Goal: Information Seeking & Learning: Learn about a topic

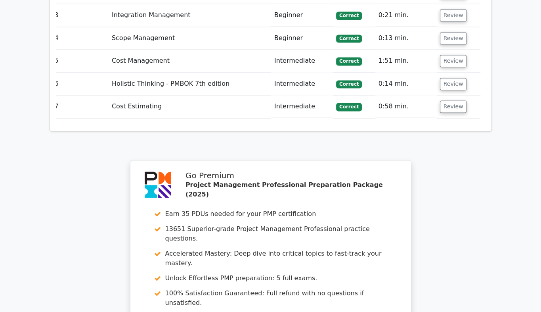
scroll to position [1328, 0]
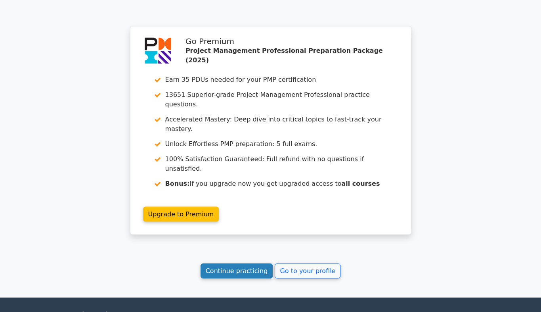
click at [243, 263] on link "Continue practicing" at bounding box center [237, 270] width 73 height 15
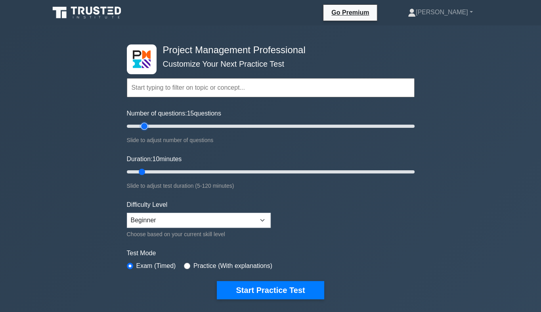
type input "15"
click at [146, 126] on input "Number of questions: 15 questions" at bounding box center [271, 126] width 288 height 10
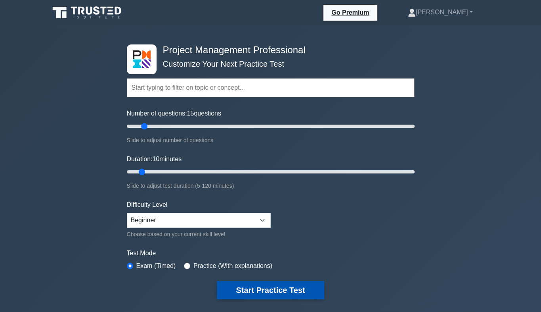
click at [255, 286] on button "Start Practice Test" at bounding box center [270, 290] width 107 height 18
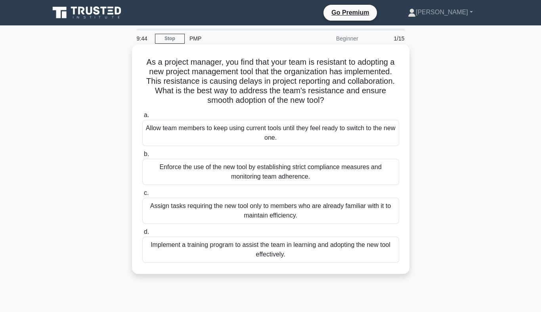
click at [239, 250] on div "Implement a training program to assist the team in learning and adopting the ne…" at bounding box center [270, 249] width 257 height 26
click at [142, 234] on input "d. Implement a training program to assist the team in learning and adopting the…" at bounding box center [142, 231] width 0 height 5
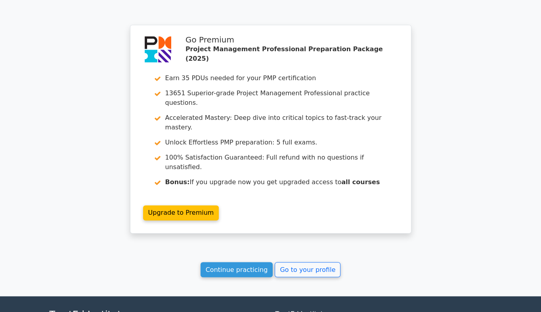
scroll to position [1106, 0]
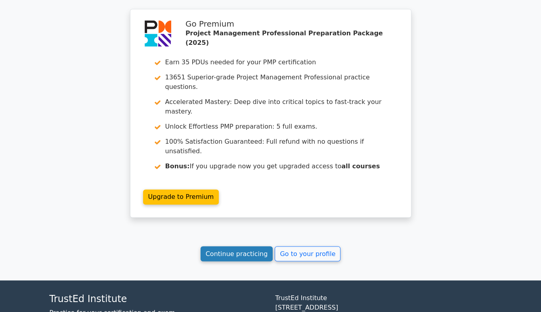
click at [235, 246] on link "Continue practicing" at bounding box center [237, 253] width 73 height 15
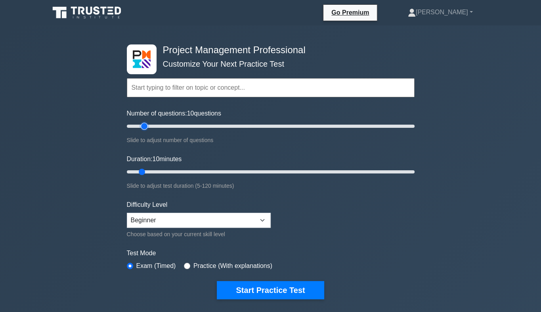
type input "15"
click at [144, 126] on input "Number of questions: 10 questions" at bounding box center [271, 126] width 288 height 10
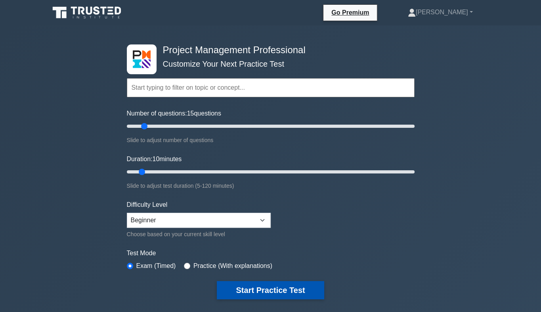
click at [268, 288] on button "Start Practice Test" at bounding box center [270, 290] width 107 height 18
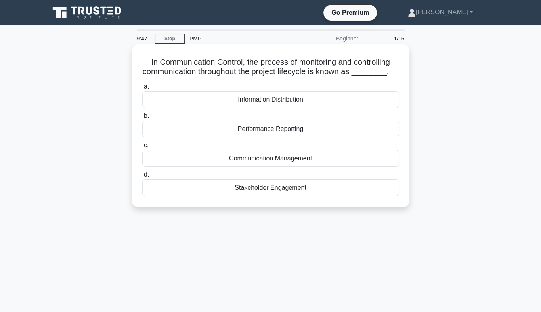
click at [268, 161] on div "Communication Management" at bounding box center [270, 158] width 257 height 17
click at [142, 148] on input "c. Communication Management" at bounding box center [142, 145] width 0 height 5
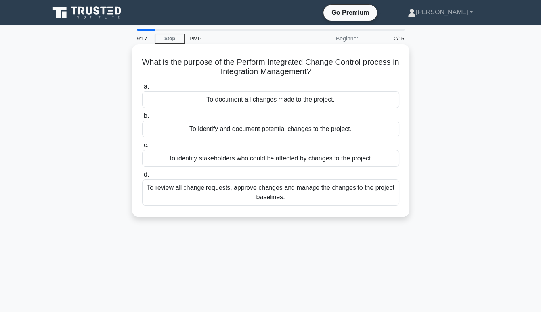
click at [303, 197] on div "To review all change requests, approve changes and manage the changes to the pr…" at bounding box center [270, 192] width 257 height 26
click at [142, 177] on input "d. To review all change requests, approve changes and manage the changes to the…" at bounding box center [142, 174] width 0 height 5
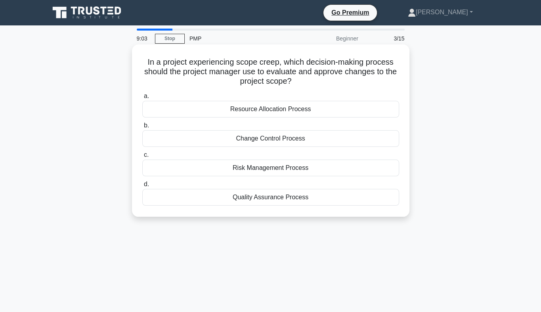
click at [284, 112] on div "Resource Allocation Process" at bounding box center [270, 109] width 257 height 17
click at [142, 99] on input "a. Resource Allocation Process" at bounding box center [142, 96] width 0 height 5
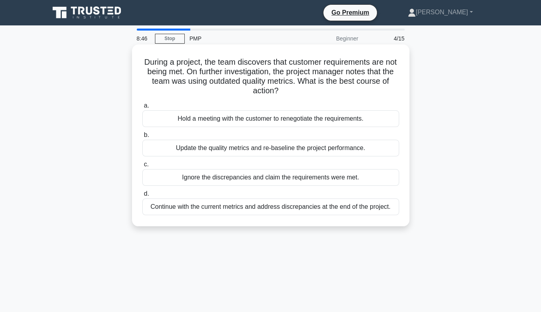
click at [276, 148] on div "Update the quality metrics and re-baseline the project performance." at bounding box center [270, 148] width 257 height 17
click at [142, 138] on input "b. Update the quality metrics and re-baseline the project performance." at bounding box center [142, 134] width 0 height 5
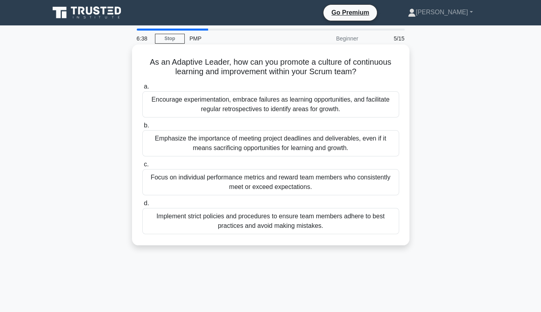
click at [273, 108] on div "Encourage experimentation, embrace failures as learning opportunities, and faci…" at bounding box center [270, 104] width 257 height 26
click at [142, 89] on input "a. Encourage experimentation, embrace failures as learning opportunities, and f…" at bounding box center [142, 86] width 0 height 5
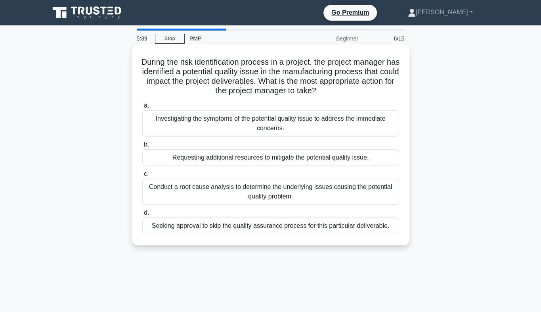
click at [285, 195] on div "Conduct a root cause analysis to determine the underlying issues causing the po…" at bounding box center [270, 191] width 257 height 26
click at [142, 176] on input "c. Conduct a root cause analysis to determine the underlying issues causing the…" at bounding box center [142, 173] width 0 height 5
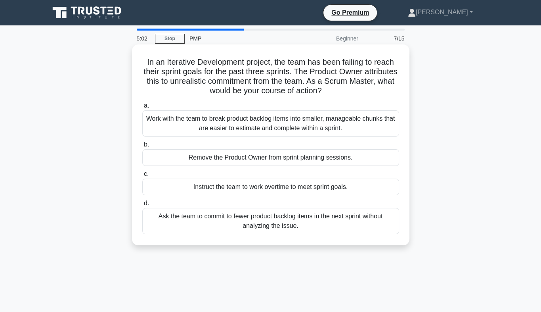
click at [268, 123] on div "Work with the team to break product backlog items into smaller, manageable chun…" at bounding box center [270, 123] width 257 height 26
click at [142, 108] on input "a. Work with the team to break product backlog items into smaller, manageable c…" at bounding box center [142, 105] width 0 height 5
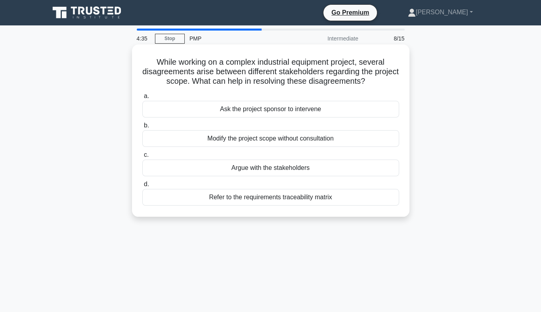
click at [295, 195] on div "Refer to the requirements traceability matrix" at bounding box center [270, 197] width 257 height 17
click at [142, 187] on input "d. Refer to the requirements traceability matrix" at bounding box center [142, 184] width 0 height 5
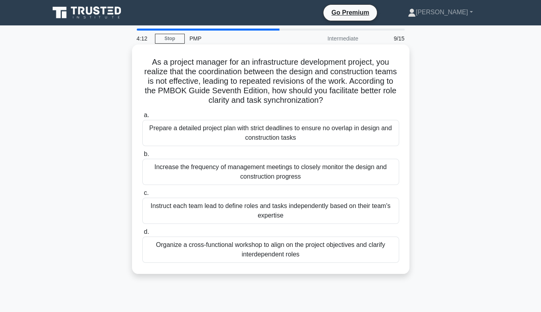
click at [289, 249] on div "Organize a cross-functional workshop to align on the project objectives and cla…" at bounding box center [270, 249] width 257 height 26
click at [142, 234] on input "d. Organize a cross-functional workshop to align on the project objectives and …" at bounding box center [142, 231] width 0 height 5
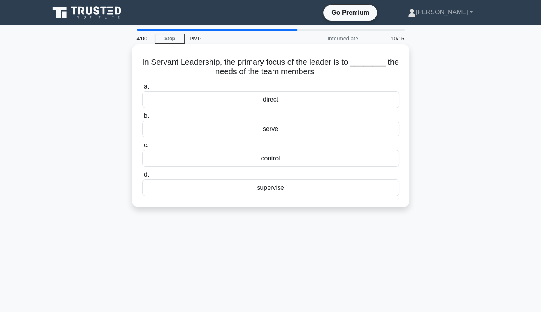
click at [267, 129] on div "serve" at bounding box center [270, 129] width 257 height 17
click at [142, 119] on input "b. serve" at bounding box center [142, 115] width 0 height 5
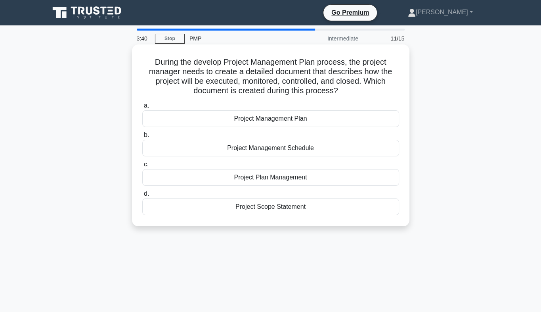
click at [266, 121] on div "Project Management Plan" at bounding box center [270, 118] width 257 height 17
click at [142, 108] on input "a. Project Management Plan" at bounding box center [142, 105] width 0 height 5
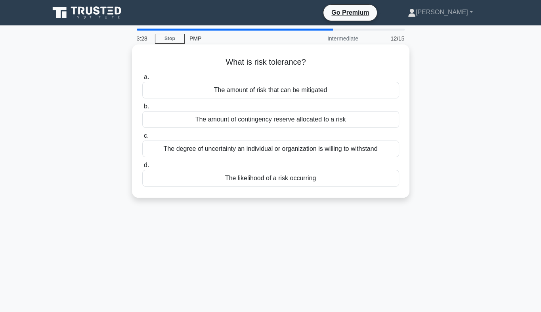
click at [271, 151] on div "The degree of uncertainty an individual or organization is willing to withstand" at bounding box center [270, 148] width 257 height 17
click at [142, 138] on input "c. The degree of uncertainty an individual or organization is willing to withst…" at bounding box center [142, 135] width 0 height 5
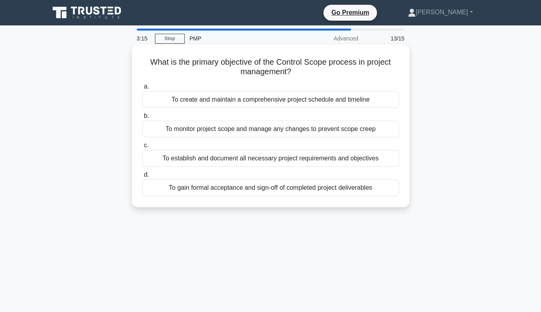
click at [278, 128] on div "To monitor project scope and manage any changes to prevent scope creep" at bounding box center [270, 129] width 257 height 17
click at [142, 119] on input "b. To monitor project scope and manage any changes to prevent scope creep" at bounding box center [142, 115] width 0 height 5
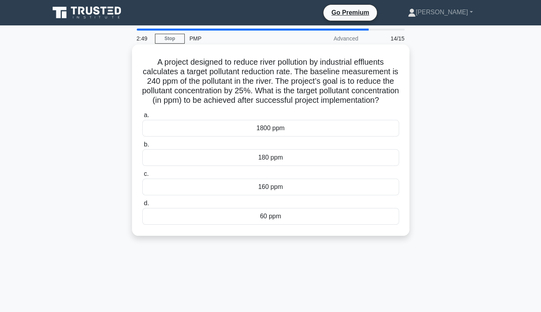
click at [293, 165] on div "180 ppm" at bounding box center [270, 157] width 257 height 17
click at [142, 147] on input "b. 180 ppm" at bounding box center [142, 144] width 0 height 5
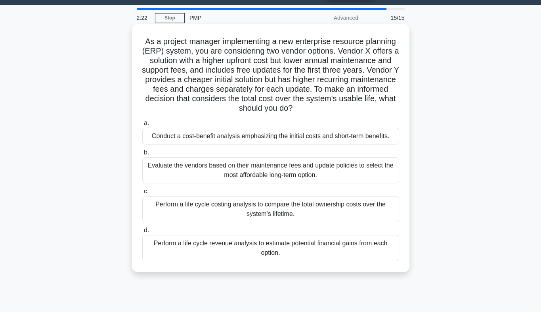
scroll to position [21, 0]
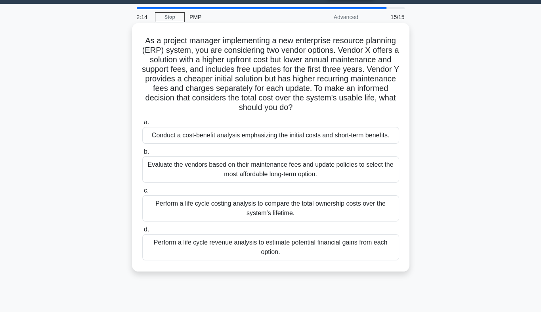
click at [274, 210] on div "Perform a life cycle costing analysis to compare the total ownership costs over…" at bounding box center [270, 208] width 257 height 26
click at [142, 193] on input "c. Perform a life cycle costing analysis to compare the total ownership costs o…" at bounding box center [142, 190] width 0 height 5
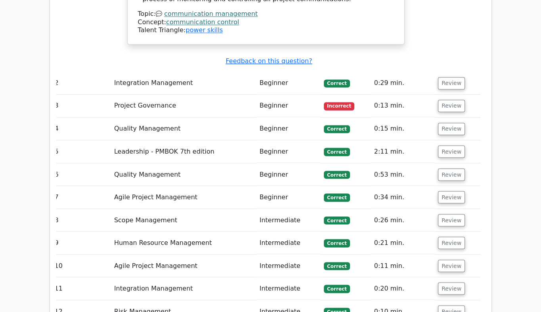
scroll to position [1188, 0]
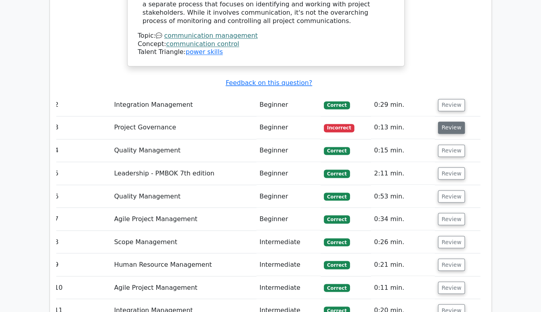
click at [449, 121] on button "Review" at bounding box center [451, 127] width 27 height 12
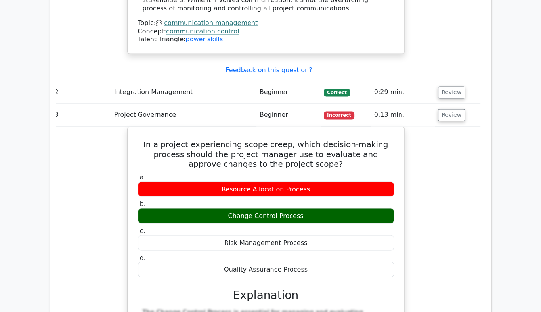
scroll to position [1200, 0]
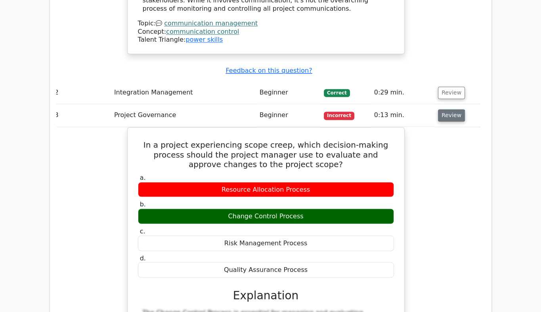
click at [440, 109] on button "Review" at bounding box center [451, 115] width 27 height 12
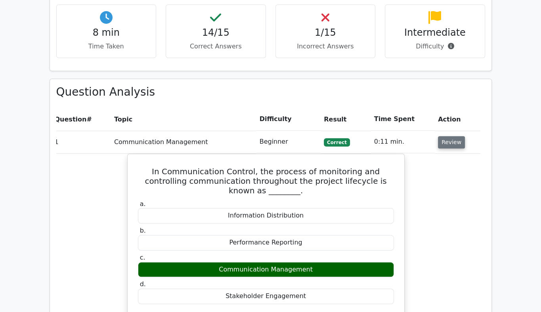
scroll to position [639, 0]
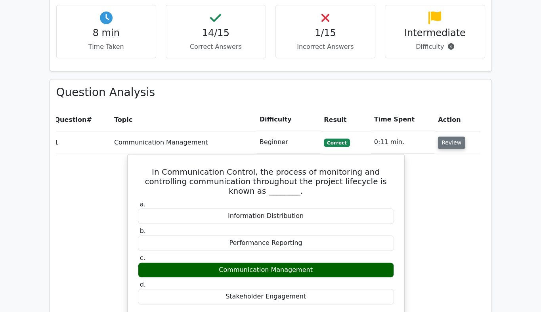
click at [443, 136] on button "Review" at bounding box center [451, 142] width 27 height 12
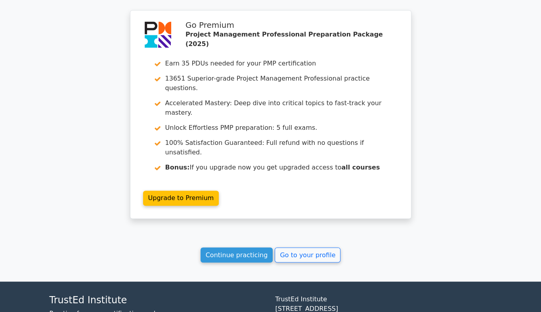
scroll to position [1148, 0]
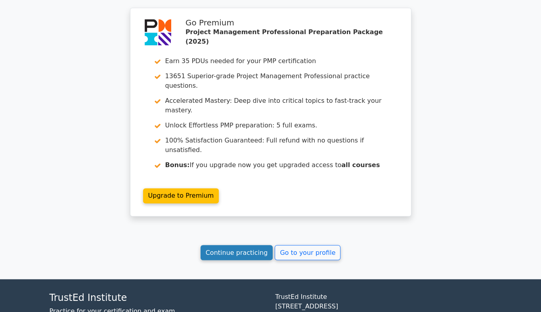
click at [234, 245] on link "Continue practicing" at bounding box center [237, 252] width 73 height 15
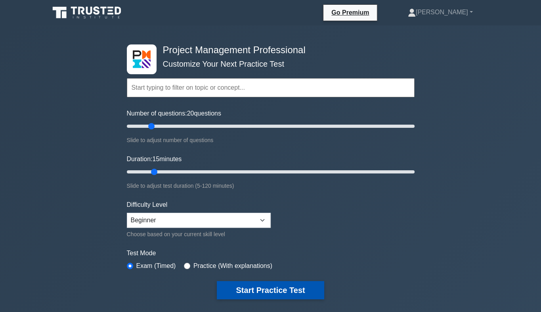
click at [265, 289] on button "Start Practice Test" at bounding box center [270, 290] width 107 height 18
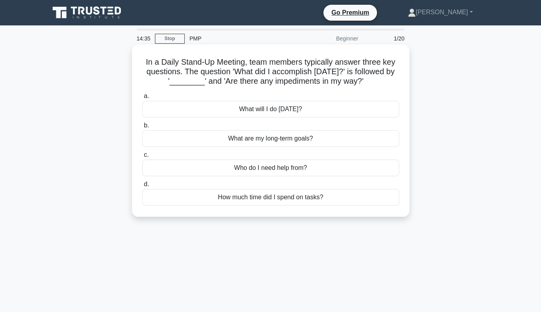
click at [264, 109] on div "What will I do [DATE]?" at bounding box center [270, 109] width 257 height 17
click at [142, 99] on input "a. What will I do [DATE]?" at bounding box center [142, 96] width 0 height 5
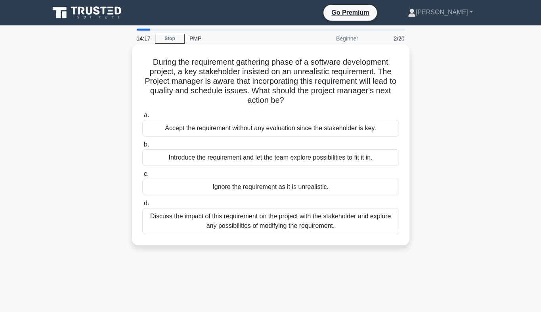
click at [282, 220] on div "Discuss the impact of this requirement on the project with the stakeholder and …" at bounding box center [270, 221] width 257 height 26
click at [142, 206] on input "d. Discuss the impact of this requirement on the project with the stakeholder a…" at bounding box center [142, 203] width 0 height 5
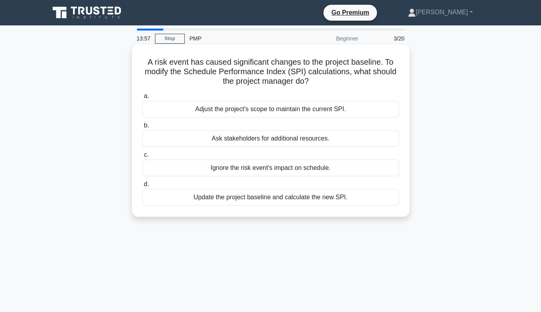
click at [271, 200] on div "Update the project baseline and calculate the new SPI." at bounding box center [270, 197] width 257 height 17
click at [142, 187] on input "d. Update the project baseline and calculate the new SPI." at bounding box center [142, 184] width 0 height 5
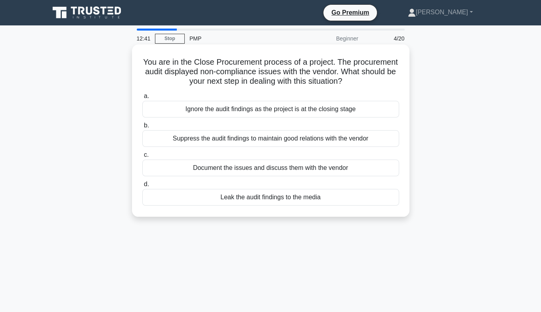
click at [249, 169] on div "Document the issues and discuss them with the vendor" at bounding box center [270, 167] width 257 height 17
click at [142, 157] on input "c. Document the issues and discuss them with the vendor" at bounding box center [142, 154] width 0 height 5
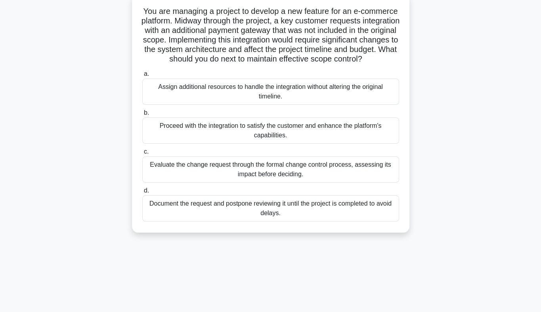
scroll to position [54, 0]
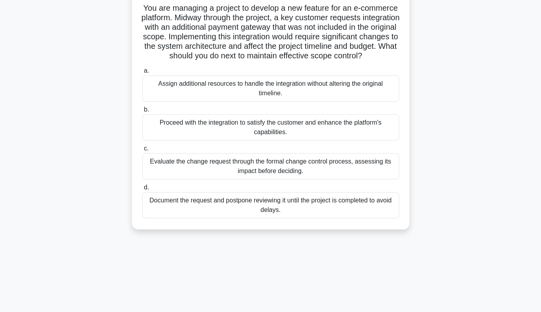
click at [263, 176] on div "Evaluate the change request through the formal change control process, assessin…" at bounding box center [270, 166] width 257 height 26
click at [142, 151] on input "c. Evaluate the change request through the formal change control process, asses…" at bounding box center [142, 148] width 0 height 5
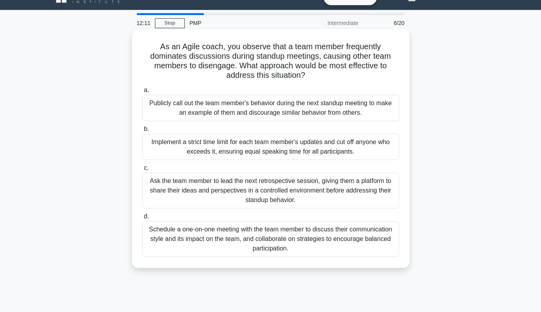
scroll to position [0, 0]
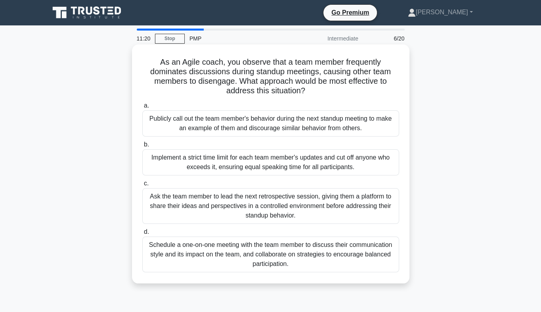
click at [289, 256] on div "Schedule a one-on-one meeting with the team member to discuss their communicati…" at bounding box center [270, 254] width 257 height 36
click at [142, 234] on input "d. Schedule a one-on-one meeting with the team member to discuss their communic…" at bounding box center [142, 231] width 0 height 5
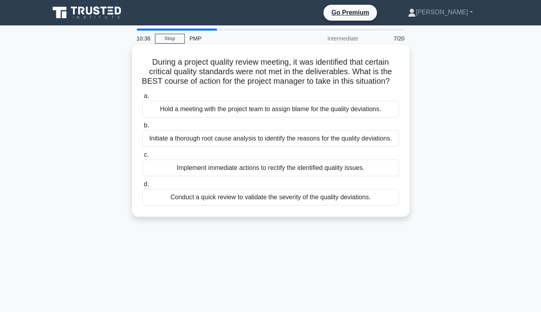
click at [315, 147] on div "Initiate a thorough root cause analysis to identify the reasons for the quality…" at bounding box center [270, 138] width 257 height 17
click at [142, 128] on input "b. Initiate a thorough root cause analysis to identify the reasons for the qual…" at bounding box center [142, 125] width 0 height 5
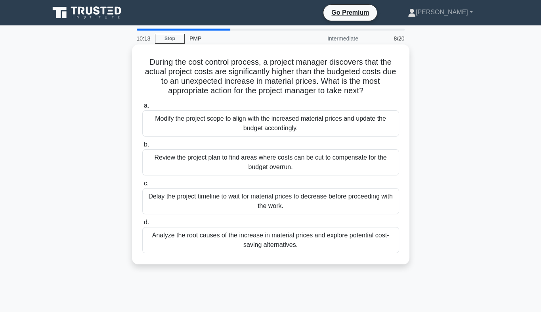
click at [335, 239] on div "Analyze the root causes of the increase in material prices and explore potentia…" at bounding box center [270, 240] width 257 height 26
click at [142, 225] on input "d. Analyze the root causes of the increase in material prices and explore poten…" at bounding box center [142, 222] width 0 height 5
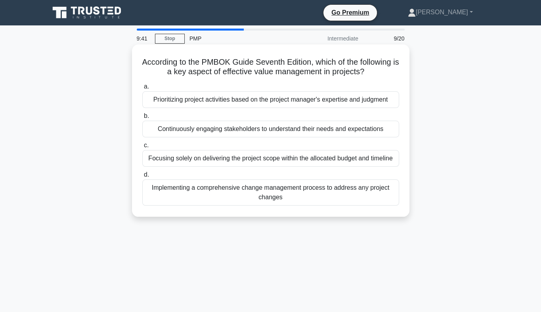
click at [240, 130] on div "Continuously engaging stakeholders to understand their needs and expectations" at bounding box center [270, 129] width 257 height 17
click at [142, 119] on input "b. Continuously engaging stakeholders to understand their needs and expectations" at bounding box center [142, 115] width 0 height 5
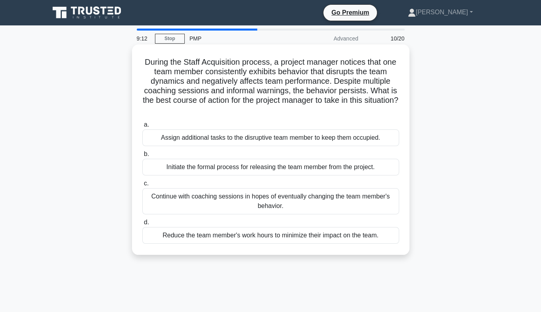
click at [278, 210] on div "Continue with coaching sessions in hopes of eventually changing the team member…" at bounding box center [270, 201] width 257 height 26
click at [142, 186] on input "c. Continue with coaching sessions in hopes of eventually changing the team mem…" at bounding box center [142, 183] width 0 height 5
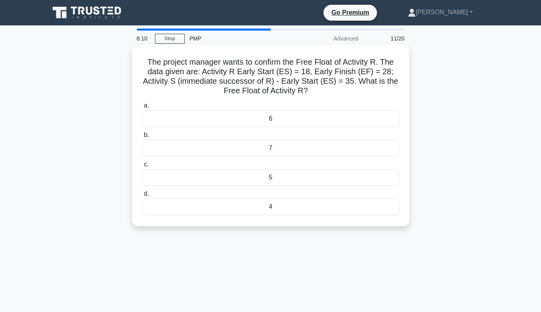
click at [282, 149] on div "7" at bounding box center [270, 148] width 257 height 17
click at [142, 138] on input "b. 7" at bounding box center [142, 134] width 0 height 5
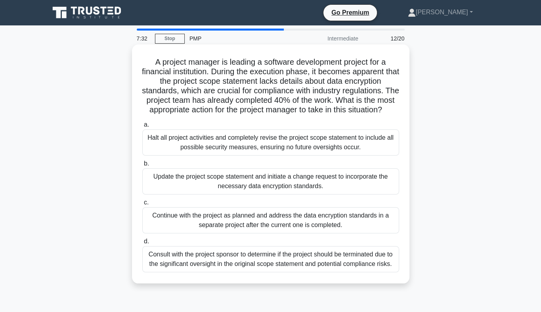
click at [236, 194] on div "Update the project scope statement and initiate a change request to incorporate…" at bounding box center [270, 181] width 257 height 26
click at [142, 166] on input "b. Update the project scope statement and initiate a change request to incorpor…" at bounding box center [142, 163] width 0 height 5
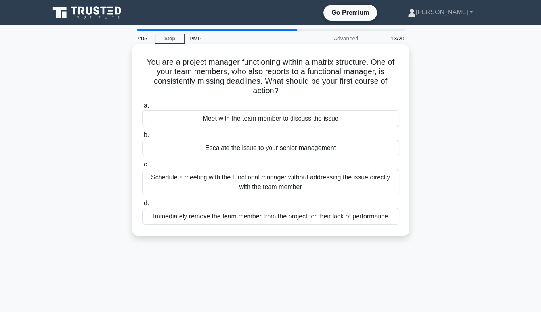
click at [253, 123] on div "Meet with the team member to discuss the issue" at bounding box center [270, 118] width 257 height 17
click at [142, 108] on input "a. Meet with the team member to discuss the issue" at bounding box center [142, 105] width 0 height 5
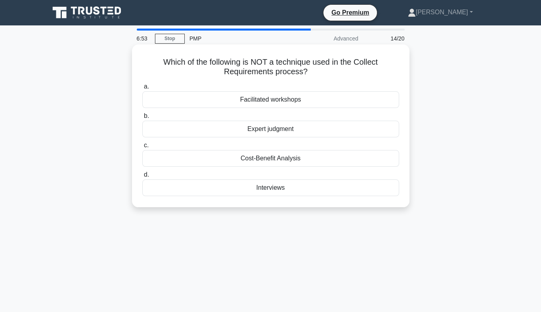
click at [268, 134] on div "Expert judgment" at bounding box center [270, 129] width 257 height 17
click at [142, 119] on input "b. Expert judgment" at bounding box center [142, 115] width 0 height 5
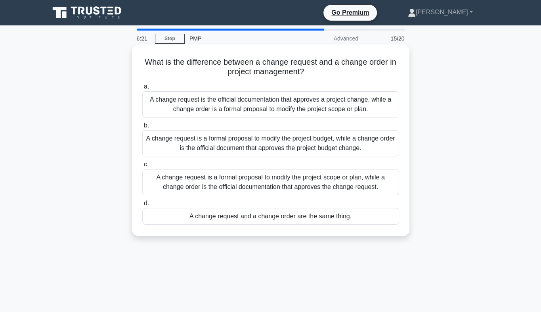
click at [262, 182] on div "A change request is a formal proposal to modify the project scope or plan, whil…" at bounding box center [270, 182] width 257 height 26
click at [142, 167] on input "c. A change request is a formal proposal to modify the project scope or plan, w…" at bounding box center [142, 164] width 0 height 5
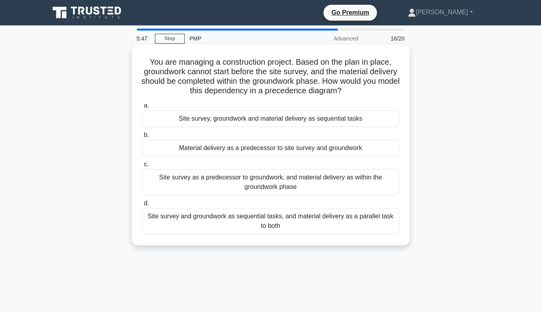
click at [253, 219] on div "Site survey and groundwork as sequential tasks, and material delivery as a para…" at bounding box center [270, 221] width 257 height 26
click at [142, 206] on input "d. Site survey and groundwork as sequential tasks, and material delivery as a p…" at bounding box center [142, 203] width 0 height 5
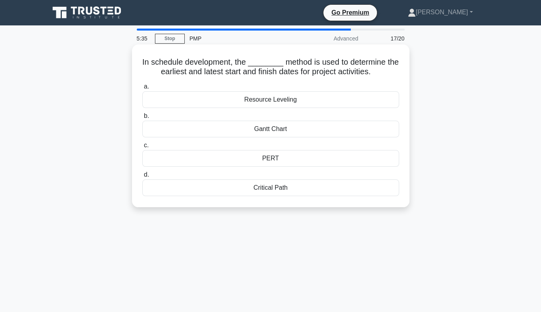
click at [278, 159] on div "PERT" at bounding box center [270, 158] width 257 height 17
click at [142, 148] on input "c. PERT" at bounding box center [142, 145] width 0 height 5
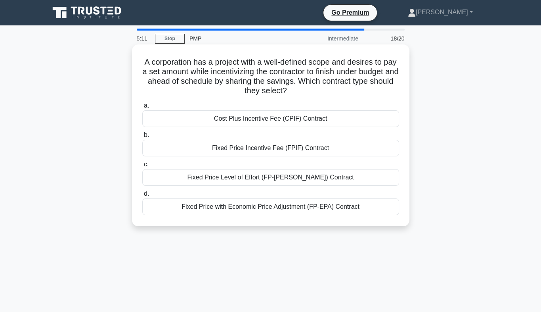
click at [279, 153] on div "Fixed Price Incentive Fee (FPIF) Contract" at bounding box center [270, 148] width 257 height 17
click at [142, 138] on input "b. Fixed Price Incentive Fee (FPIF) Contract" at bounding box center [142, 134] width 0 height 5
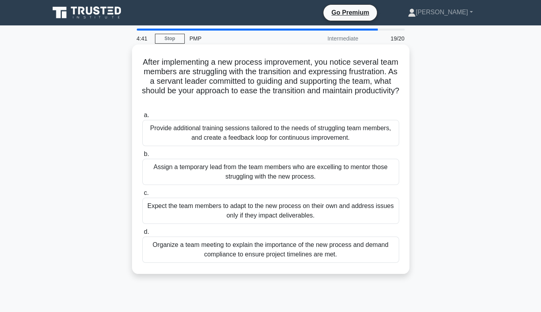
click at [270, 135] on div "Provide additional training sessions tailored to the needs of struggling team m…" at bounding box center [270, 133] width 257 height 26
click at [142, 118] on input "a. Provide additional training sessions tailored to the needs of struggling tea…" at bounding box center [142, 115] width 0 height 5
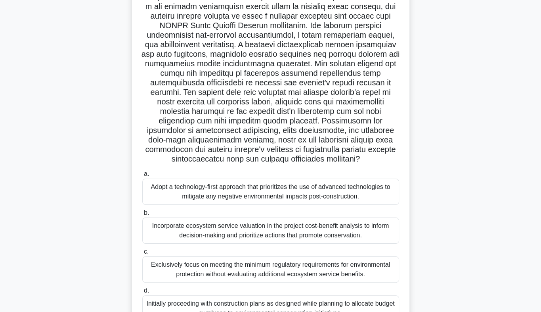
scroll to position [117, 0]
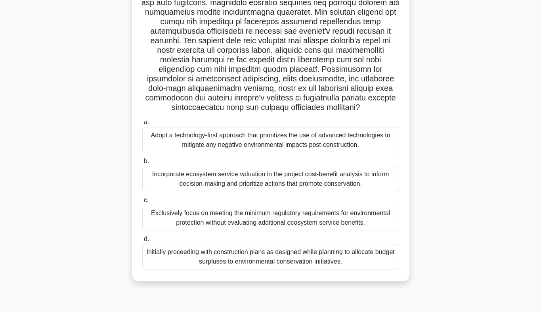
click at [279, 185] on div "Incorporate ecosystem service valuation in the project cost-benefit analysis to…" at bounding box center [270, 179] width 257 height 26
click at [142, 164] on input "b. Incorporate ecosystem service valuation in the project cost-benefit analysis…" at bounding box center [142, 161] width 0 height 5
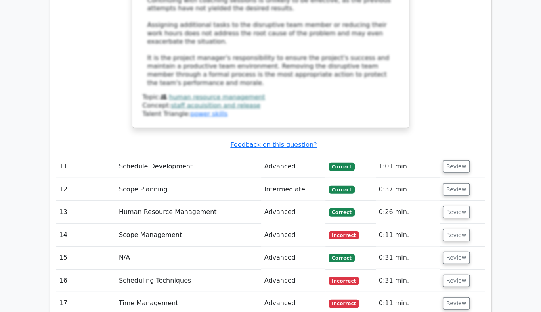
scroll to position [1834, 0]
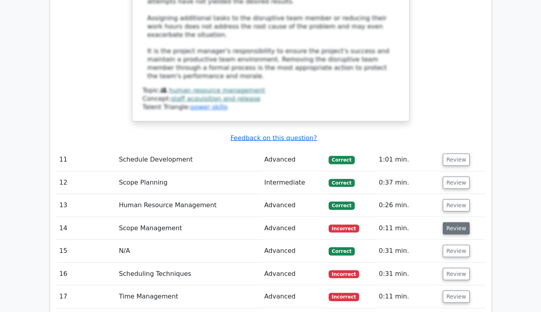
click at [448, 222] on button "Review" at bounding box center [456, 228] width 27 height 12
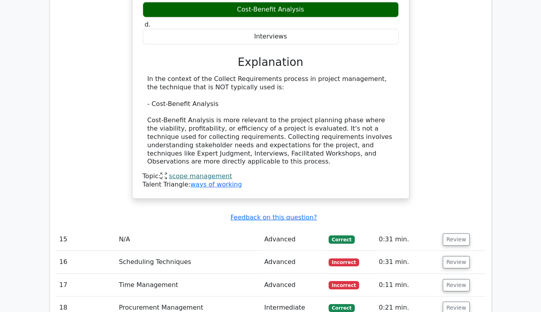
scroll to position [2168, 0]
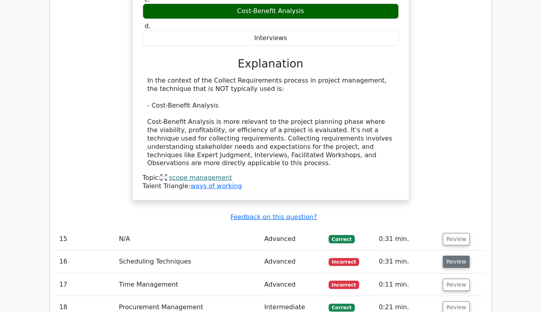
click at [452, 255] on button "Review" at bounding box center [456, 261] width 27 height 12
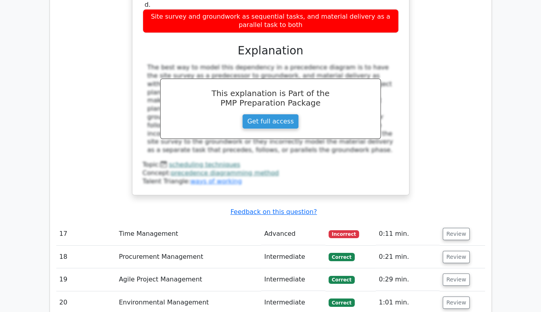
scroll to position [2600, 0]
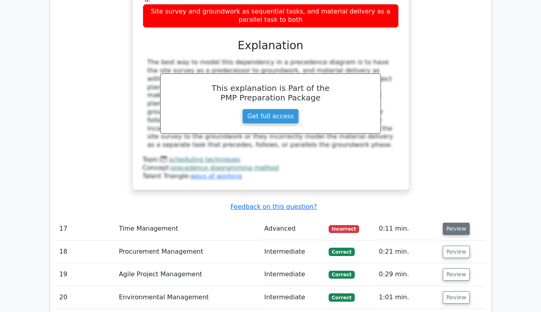
click at [458, 222] on button "Review" at bounding box center [456, 228] width 27 height 12
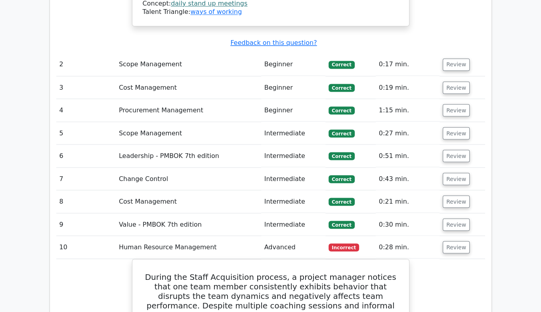
scroll to position [1264, 0]
click at [446, 241] on button "Review" at bounding box center [456, 247] width 27 height 12
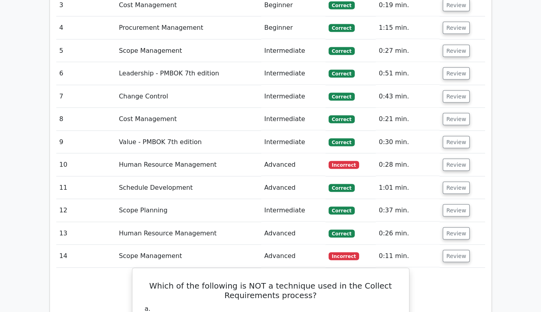
scroll to position [1347, 0]
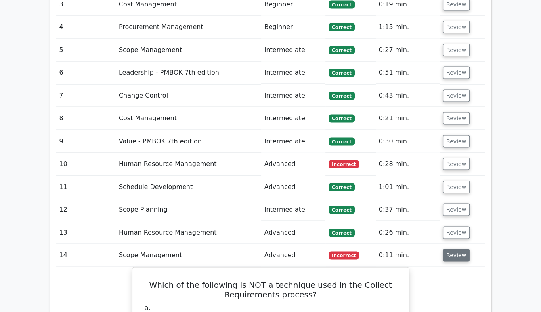
click at [456, 249] on button "Review" at bounding box center [456, 255] width 27 height 12
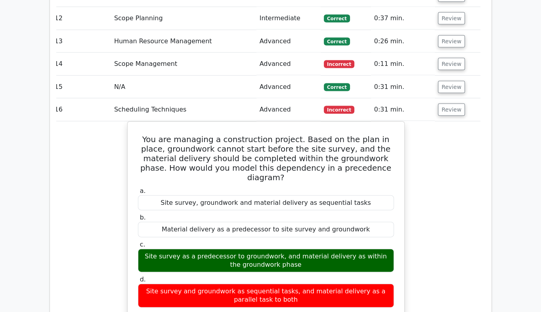
scroll to position [1532, 0]
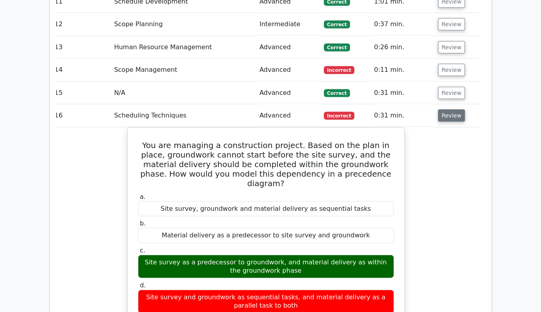
click at [450, 109] on button "Review" at bounding box center [451, 115] width 27 height 12
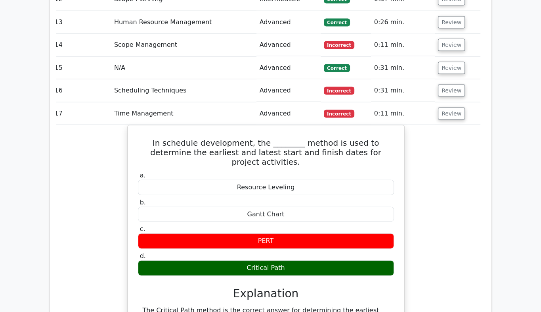
scroll to position [1559, 0]
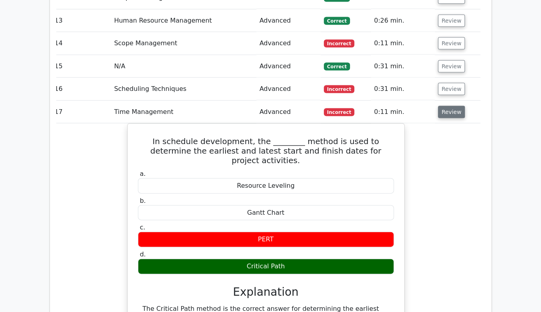
click at [456, 106] on button "Review" at bounding box center [451, 112] width 27 height 12
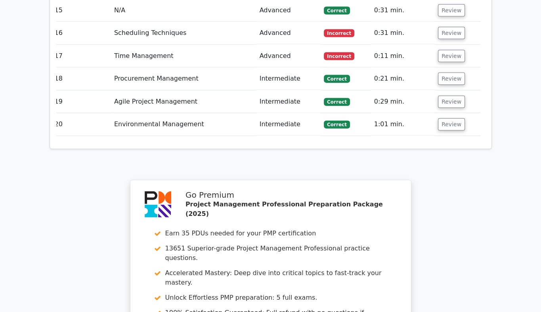
scroll to position [1782, 0]
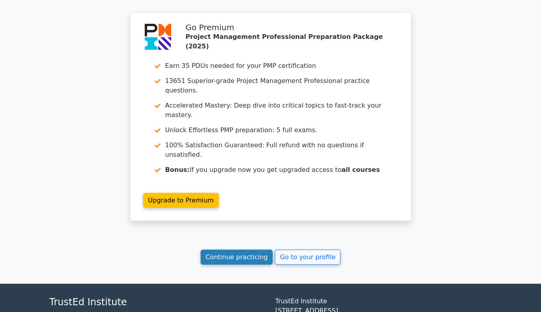
click at [232, 249] on link "Continue practicing" at bounding box center [237, 256] width 73 height 15
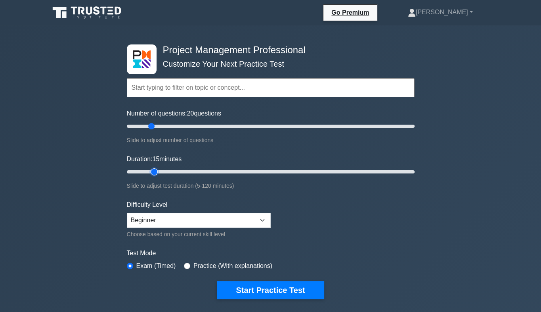
type input "15"
click at [151, 169] on input "Duration: 15 minutes" at bounding box center [271, 172] width 288 height 10
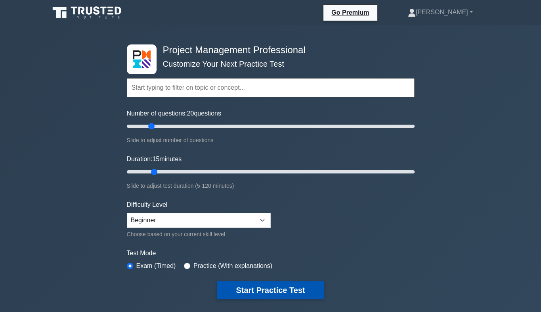
click at [262, 286] on button "Start Practice Test" at bounding box center [270, 290] width 107 height 18
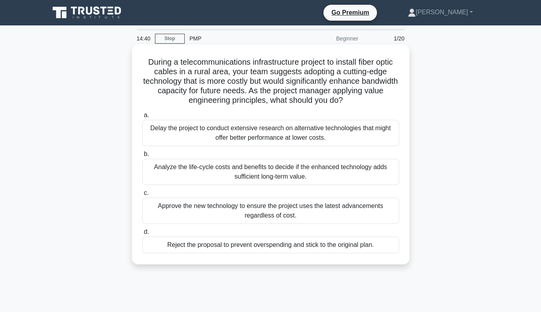
click at [230, 171] on div "Analyze the life-cycle costs and benefits to decide if the enhanced technology …" at bounding box center [270, 172] width 257 height 26
click at [142, 157] on input "b. Analyze the life-cycle costs and benefits to decide if the enhanced technolo…" at bounding box center [142, 153] width 0 height 5
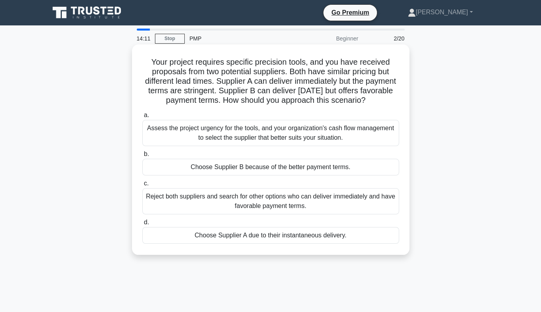
click at [223, 146] on div "Assess the project urgency for the tools, and your organization's cash flow man…" at bounding box center [270, 133] width 257 height 26
click at [142, 118] on input "a. Assess the project urgency for the tools, and your organization's cash flow …" at bounding box center [142, 115] width 0 height 5
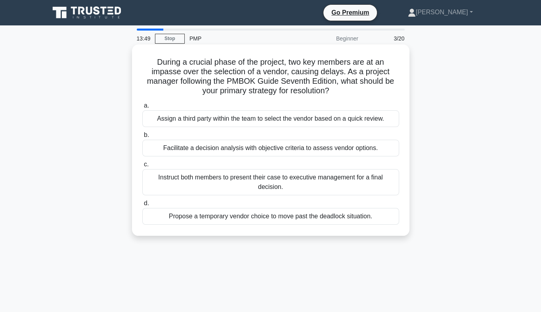
click at [225, 148] on div "Facilitate a decision analysis with objective criteria to assess vendor options." at bounding box center [270, 148] width 257 height 17
click at [142, 138] on input "b. Facilitate a decision analysis with objective criteria to assess vendor opti…" at bounding box center [142, 134] width 0 height 5
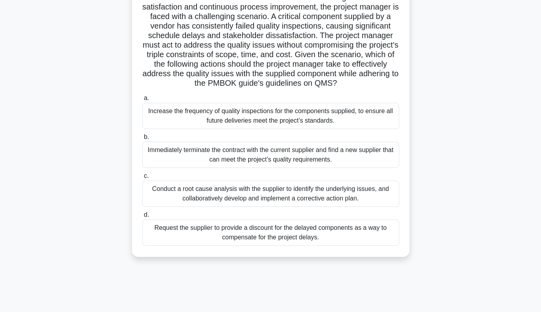
scroll to position [111, 0]
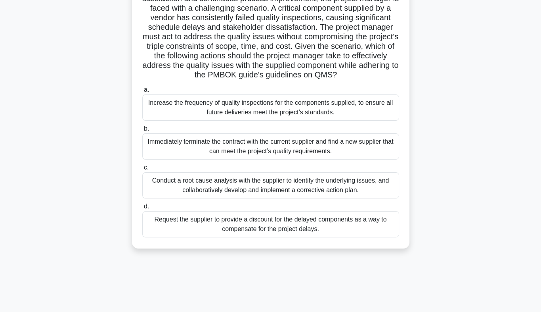
click at [256, 198] on div "Conduct a root cause analysis with the supplier to identify the underlying issu…" at bounding box center [270, 185] width 257 height 26
click at [142, 170] on input "c. Conduct a root cause analysis with the supplier to identify the underlying i…" at bounding box center [142, 167] width 0 height 5
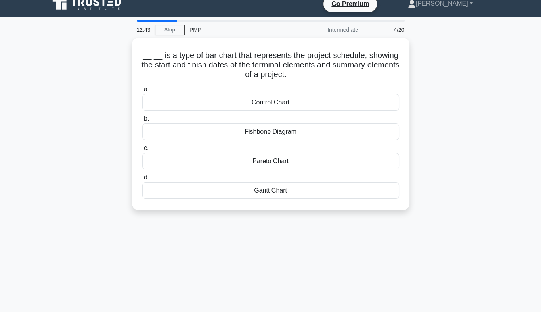
scroll to position [0, 0]
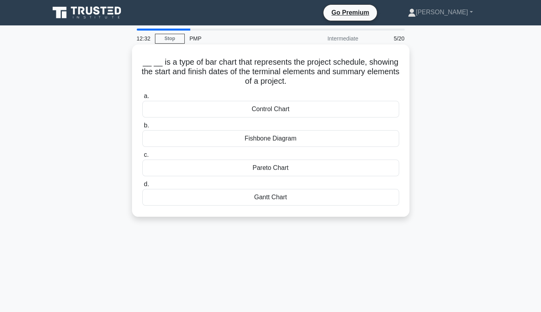
click at [268, 199] on div "Gantt Chart" at bounding box center [270, 197] width 257 height 17
click at [142, 187] on input "d. Gantt Chart" at bounding box center [142, 184] width 0 height 5
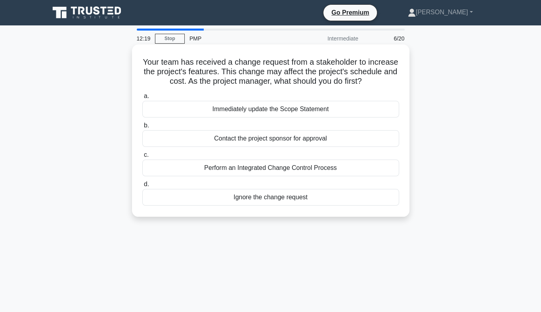
click at [258, 169] on div "Perform an Integrated Change Control Process" at bounding box center [270, 167] width 257 height 17
click at [142, 157] on input "c. Perform an Integrated Change Control Process" at bounding box center [142, 154] width 0 height 5
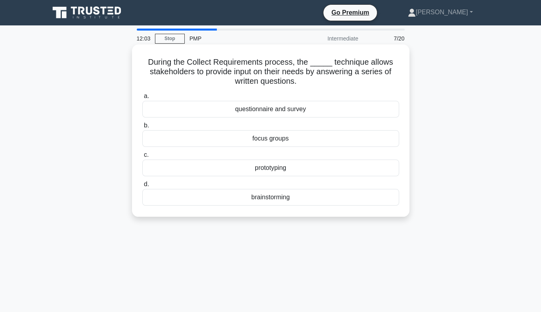
click at [275, 112] on div "questionnaire and survey" at bounding box center [270, 109] width 257 height 17
click at [142, 99] on input "a. questionnaire and survey" at bounding box center [142, 96] width 0 height 5
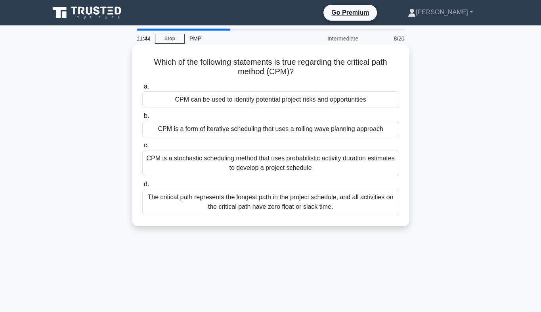
click at [320, 204] on div "The critical path represents the longest path in the project schedule, and all …" at bounding box center [270, 202] width 257 height 26
click at [142, 187] on input "d. The critical path represents the longest path in the project schedule, and a…" at bounding box center [142, 184] width 0 height 5
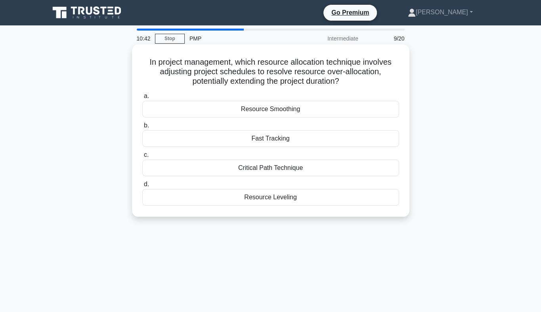
click at [294, 198] on div "Resource Leveling" at bounding box center [270, 197] width 257 height 17
click at [142, 187] on input "d. Resource Leveling" at bounding box center [142, 184] width 0 height 5
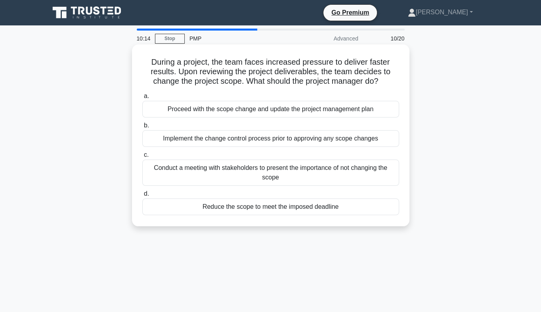
click at [276, 140] on div "Implement the change control process prior to approving any scope changes" at bounding box center [270, 138] width 257 height 17
click at [142, 128] on input "b. Implement the change control process prior to approving any scope changes" at bounding box center [142, 125] width 0 height 5
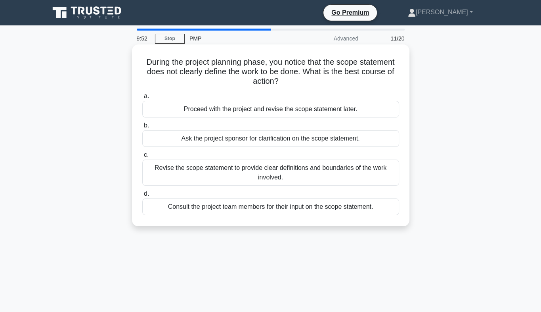
click at [292, 174] on div "Revise the scope statement to provide clear definitions and boundaries of the w…" at bounding box center [270, 172] width 257 height 26
click at [142, 157] on input "c. Revise the scope statement to provide clear definitions and boundaries of th…" at bounding box center [142, 154] width 0 height 5
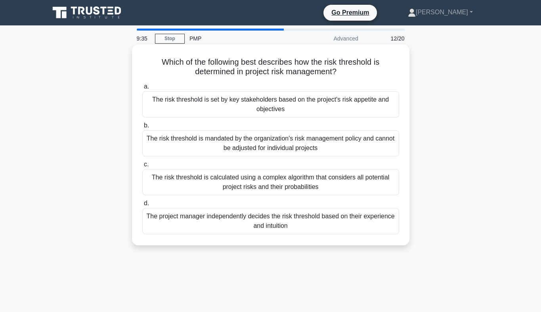
click at [301, 143] on div "The risk threshold is mandated by the organization's risk management policy and…" at bounding box center [270, 143] width 257 height 26
click at [142, 128] on input "b. The risk threshold is mandated by the organization's risk management policy …" at bounding box center [142, 125] width 0 height 5
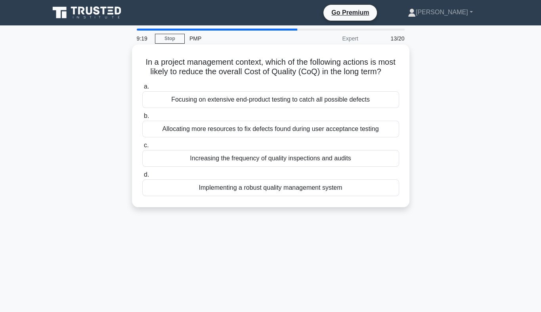
click at [291, 195] on div "Implementing a robust quality management system" at bounding box center [270, 187] width 257 height 17
click at [142, 177] on input "d. Implementing a robust quality management system" at bounding box center [142, 174] width 0 height 5
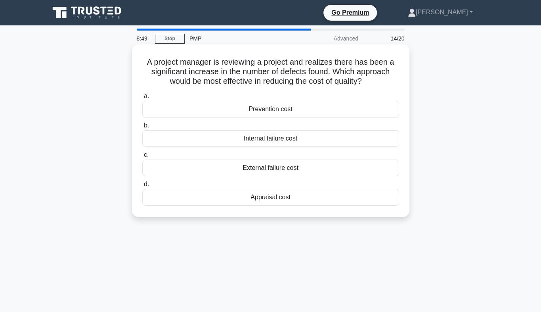
click at [263, 141] on div "Internal failure cost" at bounding box center [270, 138] width 257 height 17
click at [142, 128] on input "b. Internal failure cost" at bounding box center [142, 125] width 0 height 5
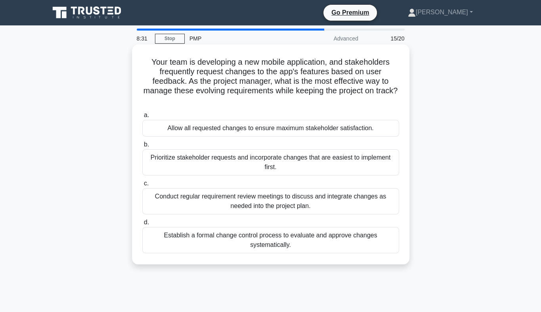
click at [309, 243] on div "Establish a formal change control process to evaluate and approve changes syste…" at bounding box center [270, 240] width 257 height 26
click at [142, 225] on input "d. Establish a formal change control process to evaluate and approve changes sy…" at bounding box center [142, 222] width 0 height 5
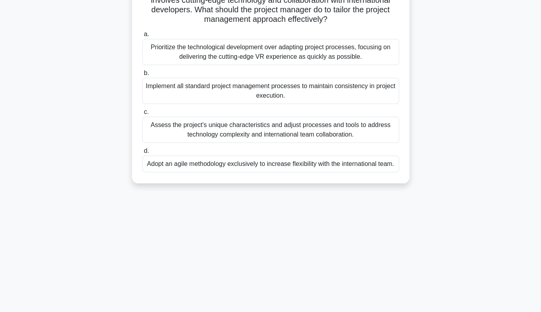
scroll to position [102, 0]
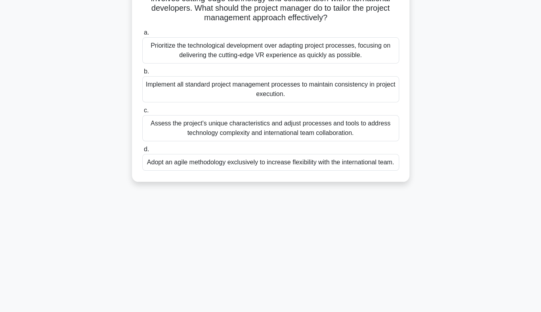
click at [227, 125] on div "Assess the project's unique characteristics and adjust processes and tools to a…" at bounding box center [270, 128] width 257 height 26
click at [142, 113] on input "c. Assess the project's unique characteristics and adjust processes and tools t…" at bounding box center [142, 110] width 0 height 5
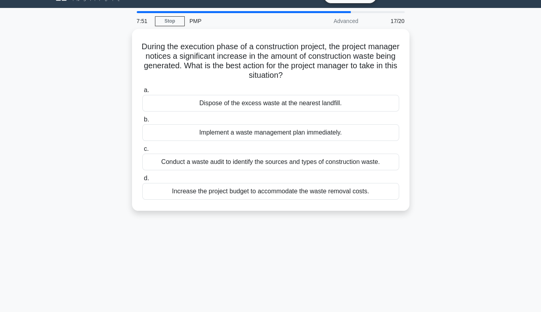
scroll to position [0, 0]
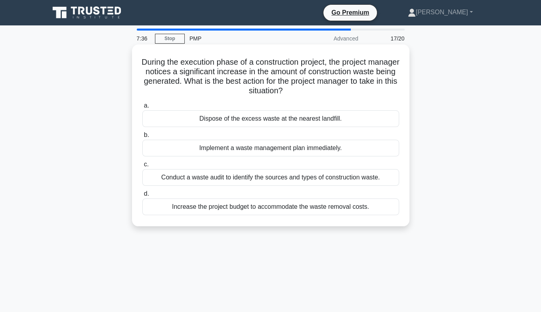
click at [284, 181] on div "Conduct a waste audit to identify the sources and types of construction waste." at bounding box center [270, 177] width 257 height 17
click at [142, 167] on input "c. Conduct a waste audit to identify the sources and types of construction wast…" at bounding box center [142, 164] width 0 height 5
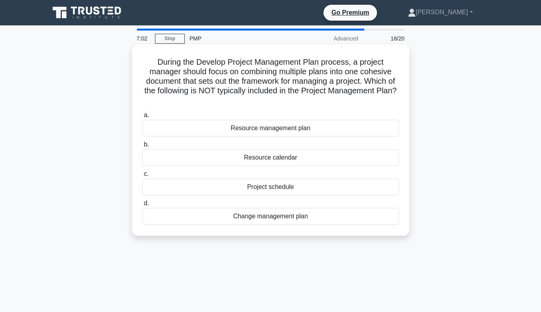
click at [296, 128] on div "Resource management plan" at bounding box center [270, 128] width 257 height 17
click at [142, 118] on input "a. Resource management plan" at bounding box center [142, 115] width 0 height 5
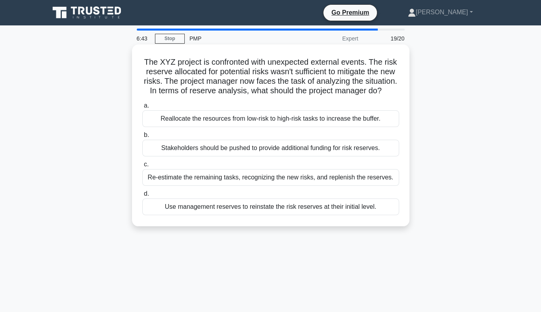
click at [295, 186] on div "Re-estimate the remaining tasks, recognizing the new risks, and replenish the r…" at bounding box center [270, 177] width 257 height 17
click at [142, 167] on input "c. Re-estimate the remaining tasks, recognizing the new risks, and replenish th…" at bounding box center [142, 164] width 0 height 5
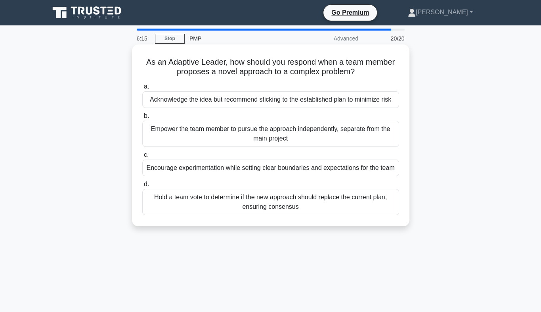
click at [276, 200] on div "Hold a team vote to determine if the new approach should replace the current pl…" at bounding box center [270, 202] width 257 height 26
click at [142, 187] on input "d. Hold a team vote to determine if the new approach should replace the current…" at bounding box center [142, 184] width 0 height 5
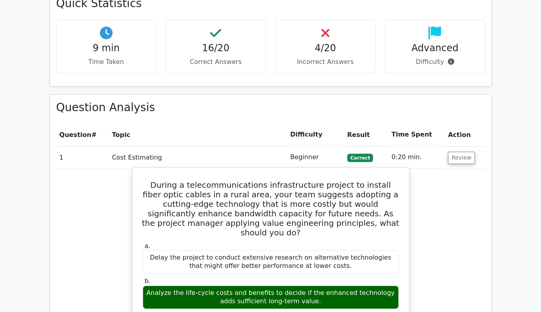
scroll to position [732, 0]
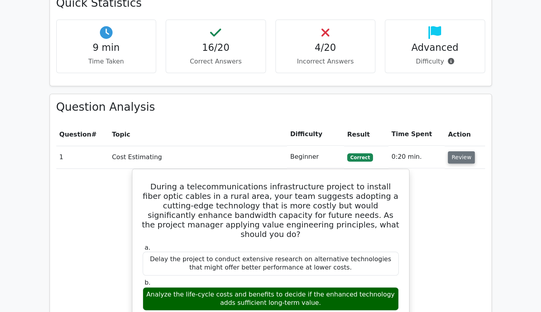
click at [460, 151] on button "Review" at bounding box center [461, 157] width 27 height 12
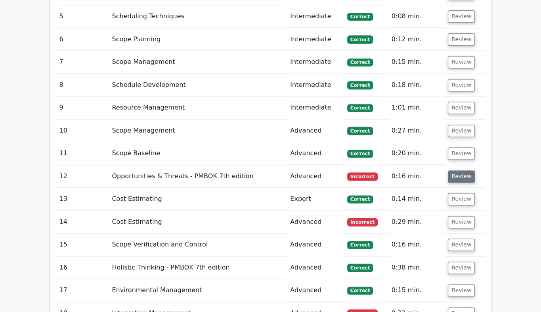
scroll to position [963, 0]
click at [455, 171] on button "Review" at bounding box center [461, 177] width 27 height 12
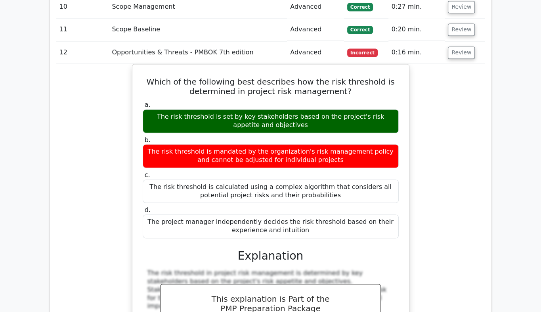
scroll to position [1075, 0]
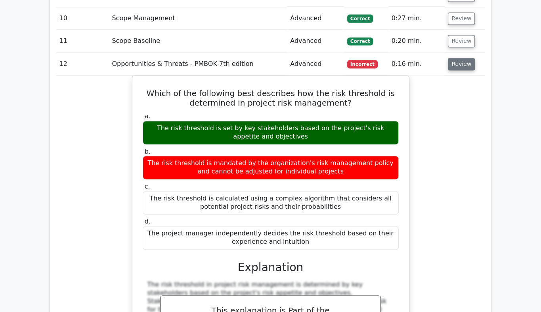
click at [451, 58] on button "Review" at bounding box center [461, 64] width 27 height 12
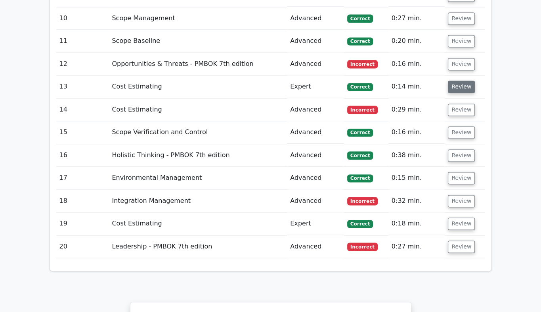
click at [454, 80] on button "Review" at bounding box center [461, 86] width 27 height 12
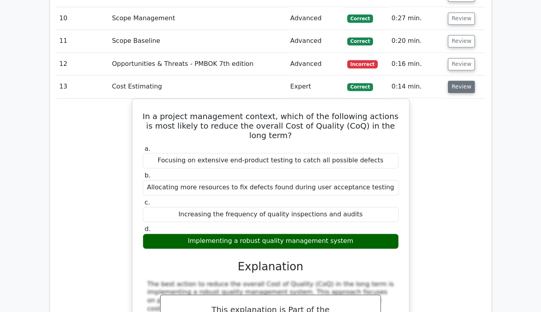
click at [454, 80] on button "Review" at bounding box center [461, 86] width 27 height 12
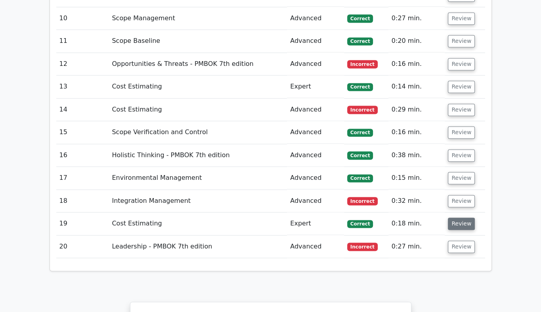
click at [455, 217] on button "Review" at bounding box center [461, 223] width 27 height 12
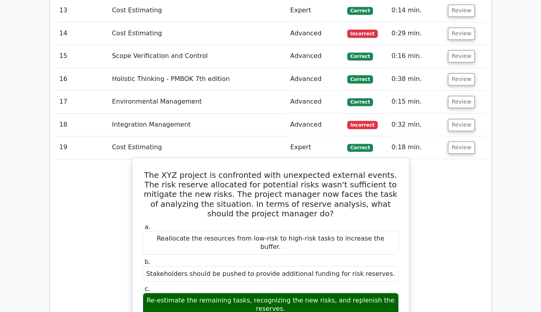
scroll to position [1152, 0]
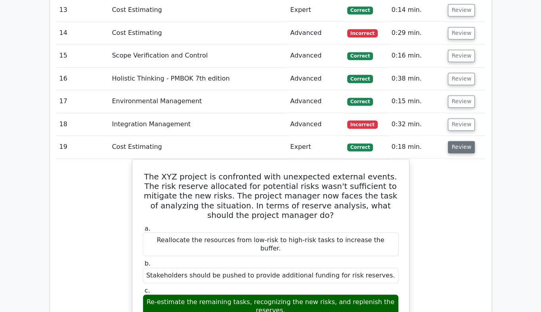
click at [460, 141] on button "Review" at bounding box center [461, 147] width 27 height 12
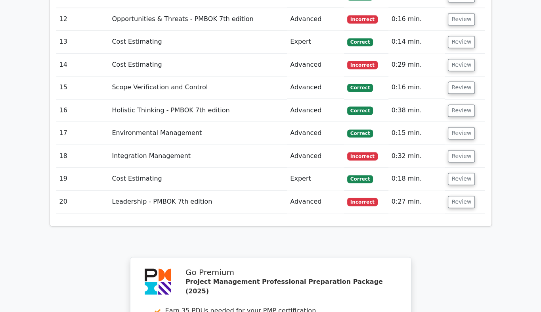
scroll to position [1120, 0]
click at [460, 59] on button "Review" at bounding box center [461, 65] width 27 height 12
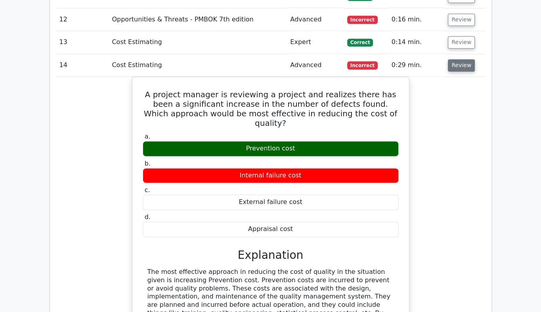
click at [456, 59] on button "Review" at bounding box center [461, 65] width 27 height 12
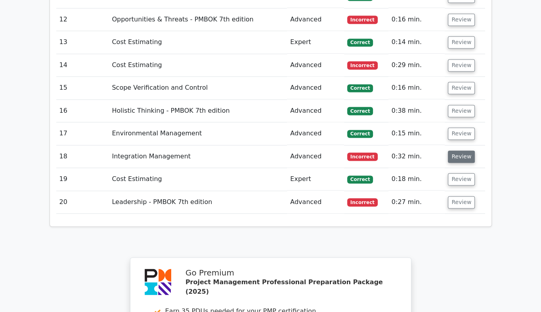
click at [457, 150] on button "Review" at bounding box center [461, 156] width 27 height 12
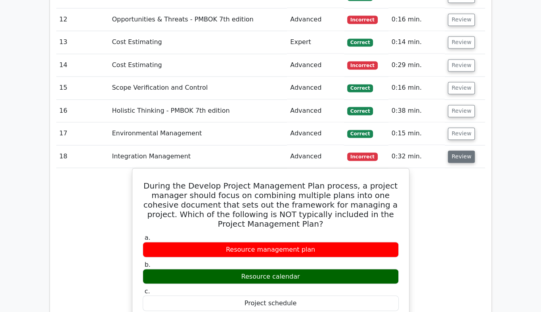
click at [457, 150] on button "Review" at bounding box center [461, 156] width 27 height 12
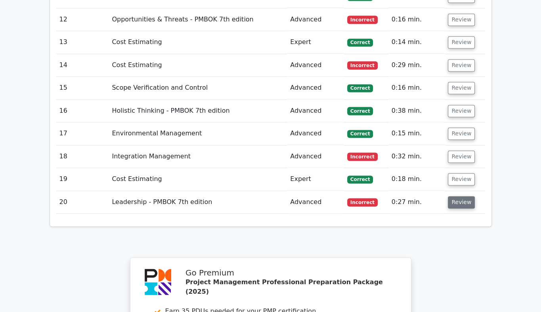
click at [457, 196] on button "Review" at bounding box center [461, 202] width 27 height 12
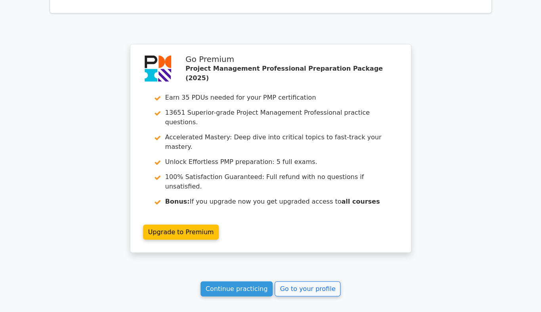
scroll to position [1763, 0]
